Goal: Information Seeking & Learning: Learn about a topic

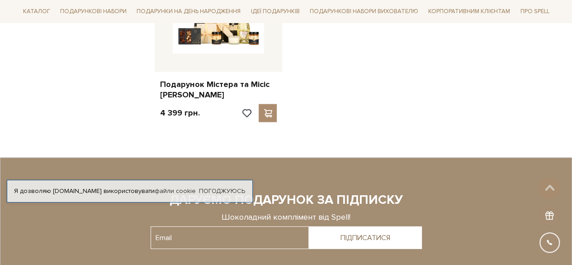
scroll to position [905, 0]
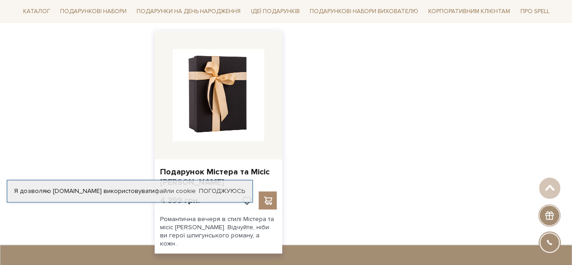
click at [232, 107] on img at bounding box center [219, 95] width 92 height 92
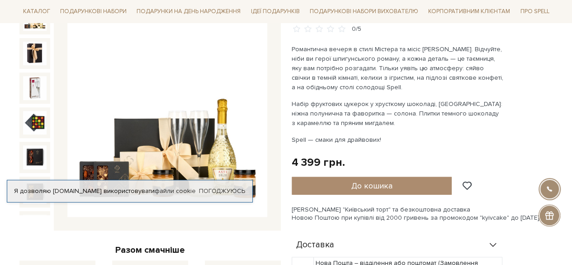
scroll to position [136, 0]
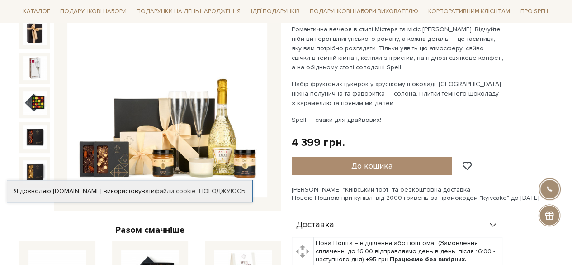
click at [194, 128] on img at bounding box center [167, 97] width 200 height 200
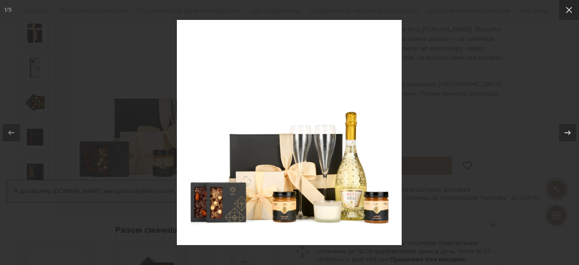
click at [245, 199] on img at bounding box center [289, 132] width 225 height 225
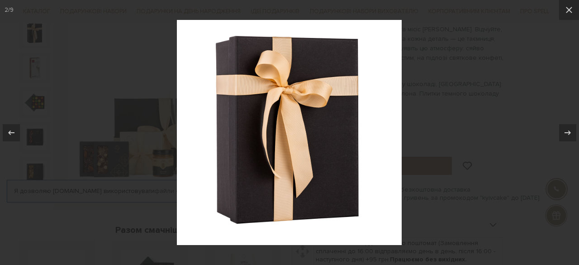
click at [468, 161] on div at bounding box center [289, 132] width 579 height 265
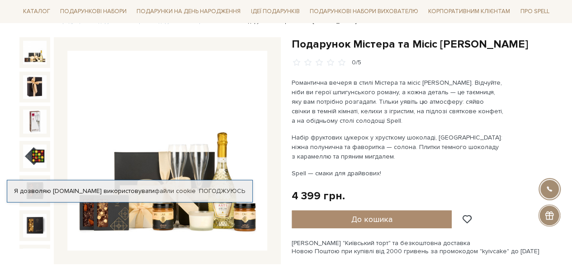
scroll to position [45, 0]
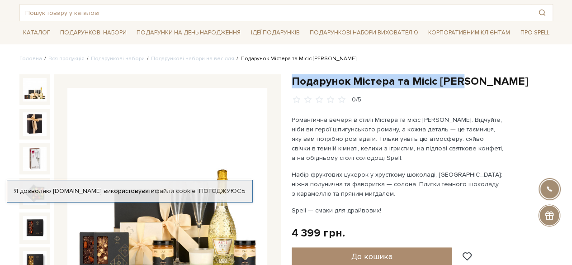
drag, startPoint x: 291, startPoint y: 79, endPoint x: 487, endPoint y: 70, distance: 196.0
drag, startPoint x: 374, startPoint y: 213, endPoint x: 289, endPoint y: 126, distance: 122.2
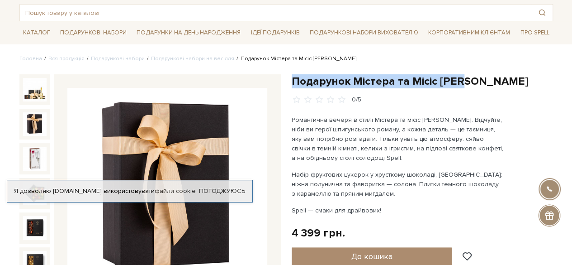
click at [25, 119] on img at bounding box center [35, 124] width 24 height 24
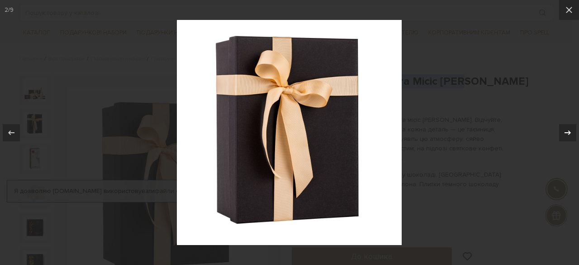
click at [572, 134] on icon at bounding box center [567, 132] width 11 height 11
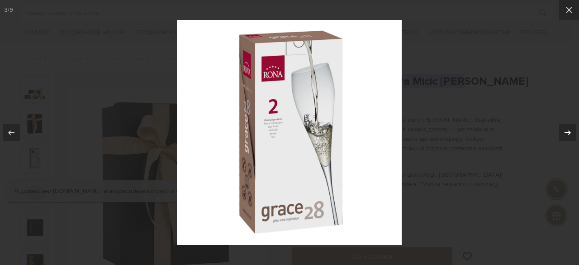
click at [571, 134] on icon at bounding box center [567, 132] width 11 height 11
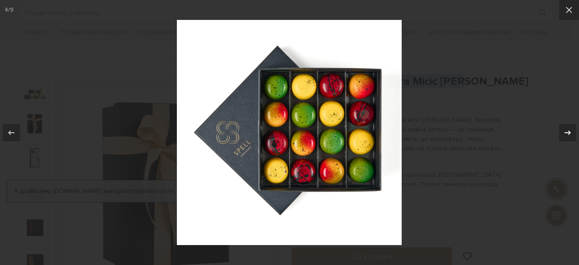
click at [571, 134] on icon at bounding box center [567, 132] width 11 height 11
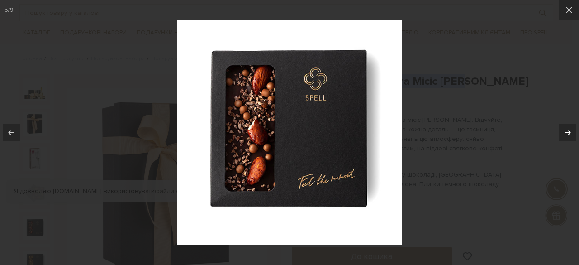
click at [571, 134] on icon at bounding box center [567, 132] width 11 height 11
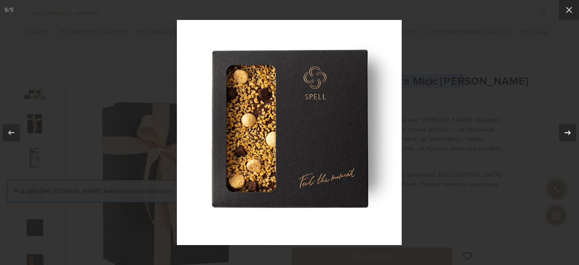
click at [571, 134] on icon at bounding box center [567, 132] width 11 height 11
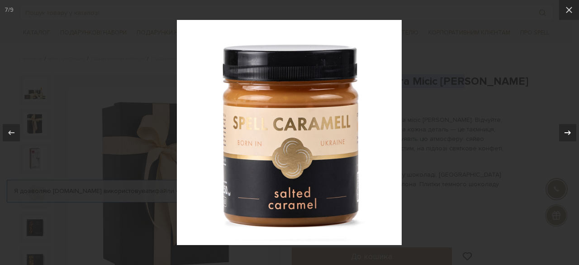
click at [571, 134] on icon at bounding box center [567, 132] width 11 height 11
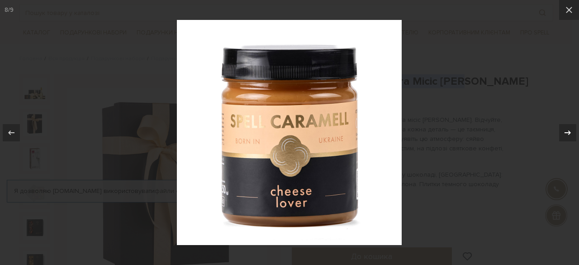
click at [571, 134] on icon at bounding box center [567, 132] width 11 height 11
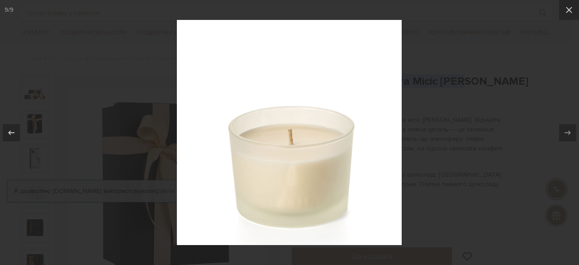
click at [433, 135] on div at bounding box center [289, 132] width 579 height 265
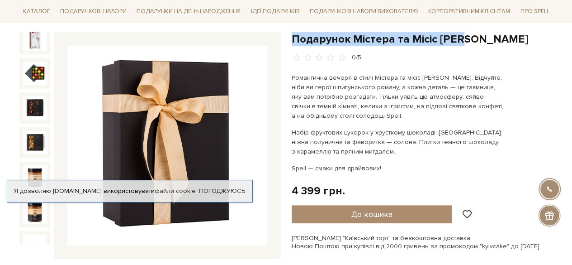
scroll to position [136, 0]
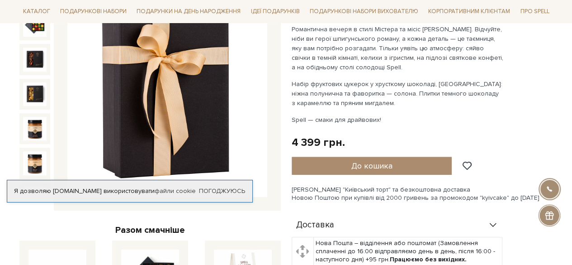
click at [96, 117] on img at bounding box center [167, 97] width 200 height 200
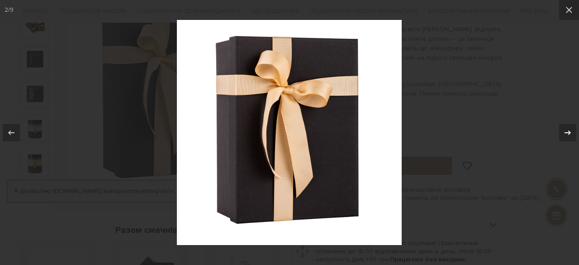
click at [568, 130] on icon at bounding box center [567, 132] width 11 height 11
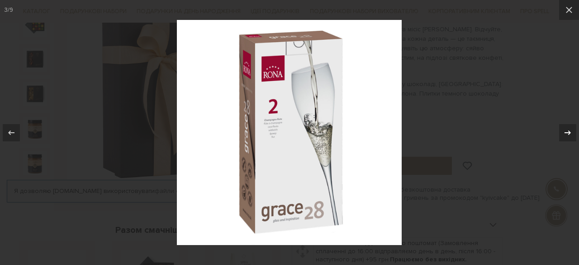
click at [568, 130] on icon at bounding box center [567, 132] width 11 height 11
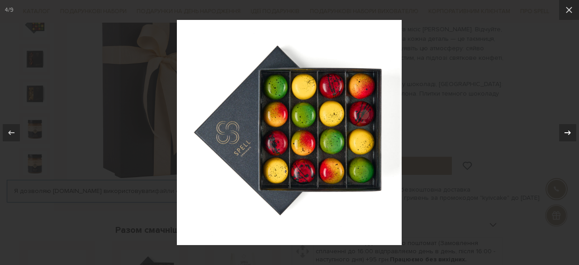
click at [568, 130] on icon at bounding box center [567, 132] width 11 height 11
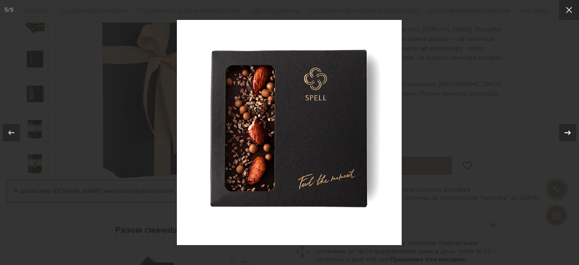
click at [565, 132] on icon at bounding box center [567, 132] width 11 height 11
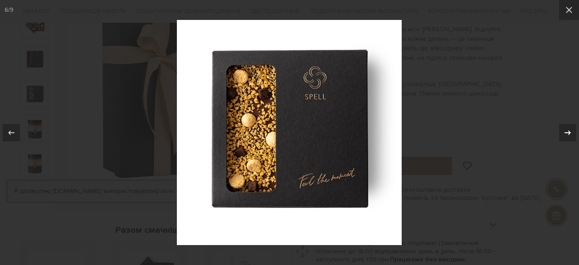
click at [564, 132] on icon at bounding box center [567, 132] width 11 height 11
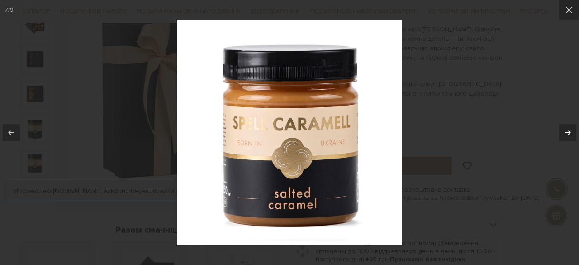
click at [564, 132] on icon at bounding box center [567, 132] width 11 height 11
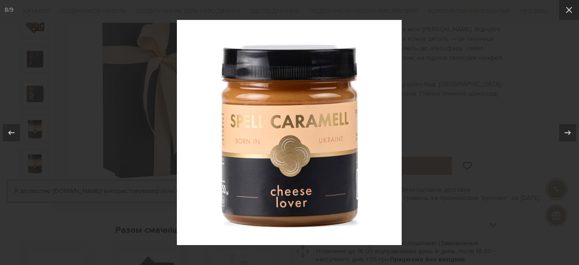
click at [464, 129] on div at bounding box center [289, 132] width 579 height 265
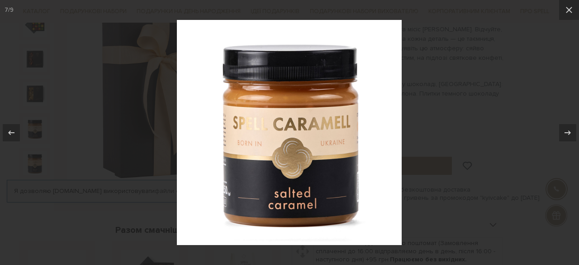
click at [48, 89] on div at bounding box center [289, 132] width 579 height 265
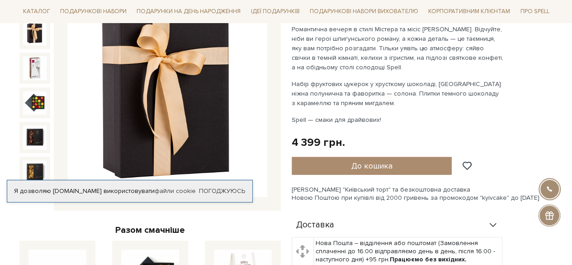
click at [31, 37] on img at bounding box center [35, 34] width 24 height 24
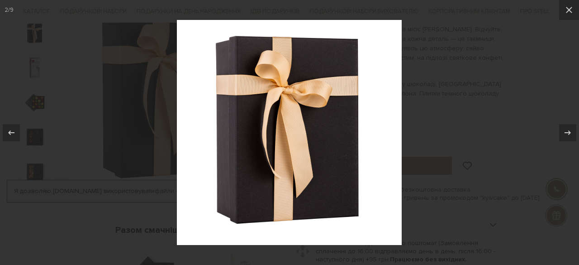
click at [37, 80] on div at bounding box center [289, 132] width 579 height 265
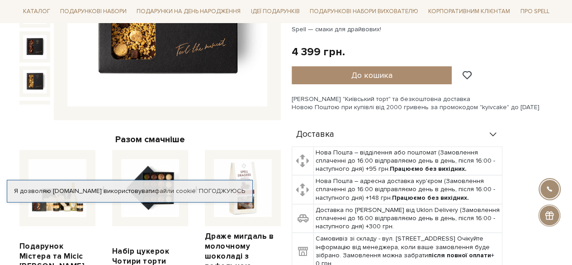
click at [51, 215] on label at bounding box center [57, 188] width 76 height 76
checkbox input "false"
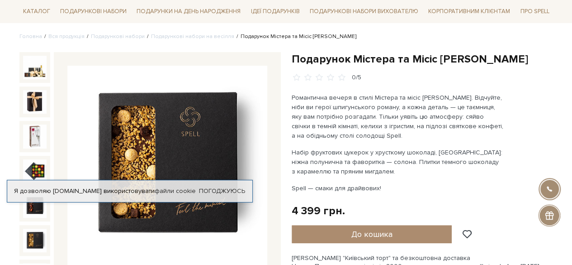
scroll to position [65, 0]
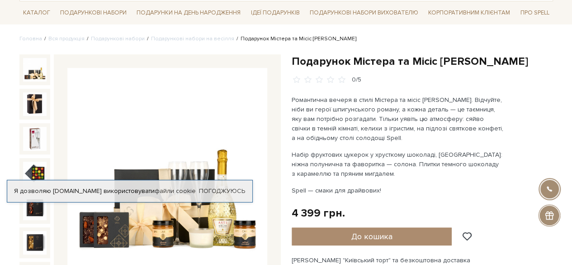
click at [33, 77] on img at bounding box center [35, 70] width 24 height 24
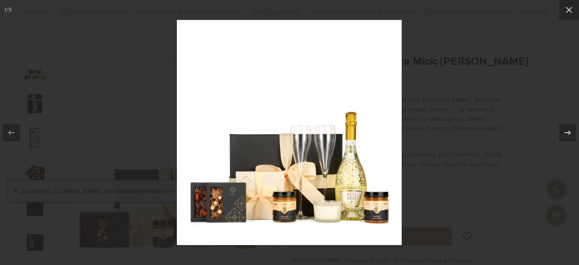
click at [343, 179] on img at bounding box center [289, 132] width 225 height 225
click at [317, 199] on img at bounding box center [289, 132] width 225 height 225
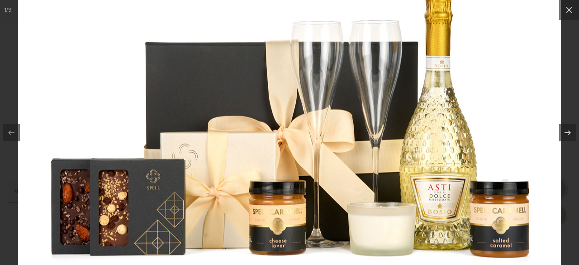
drag, startPoint x: 578, startPoint y: 185, endPoint x: 550, endPoint y: 178, distance: 29.4
click at [572, 185] on div at bounding box center [289, 132] width 579 height 265
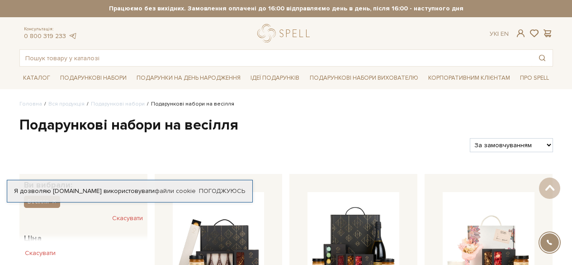
scroll to position [905, 0]
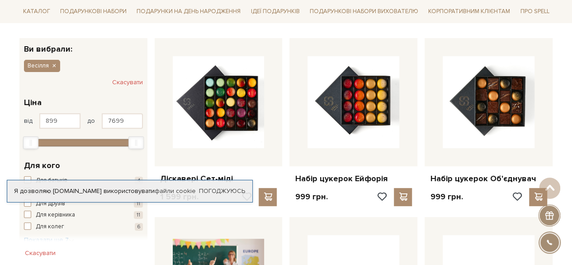
scroll to position [362, 0]
